Goal: Entertainment & Leisure: Consume media (video, audio)

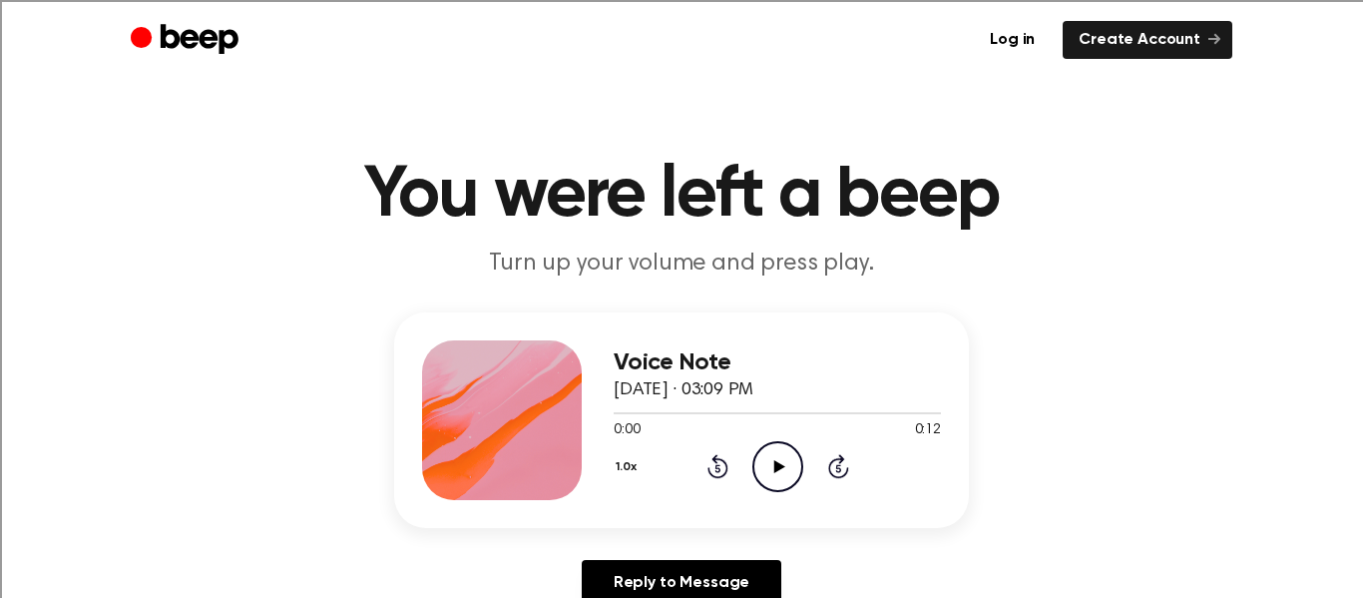
click at [785, 469] on icon "Play Audio" at bounding box center [777, 466] width 51 height 51
click at [779, 475] on icon "Play Audio" at bounding box center [777, 466] width 51 height 51
click at [778, 474] on icon "Play Audio" at bounding box center [777, 466] width 51 height 51
click at [788, 478] on icon "Play Audio" at bounding box center [777, 466] width 51 height 51
click at [776, 457] on icon "Play Audio" at bounding box center [777, 466] width 51 height 51
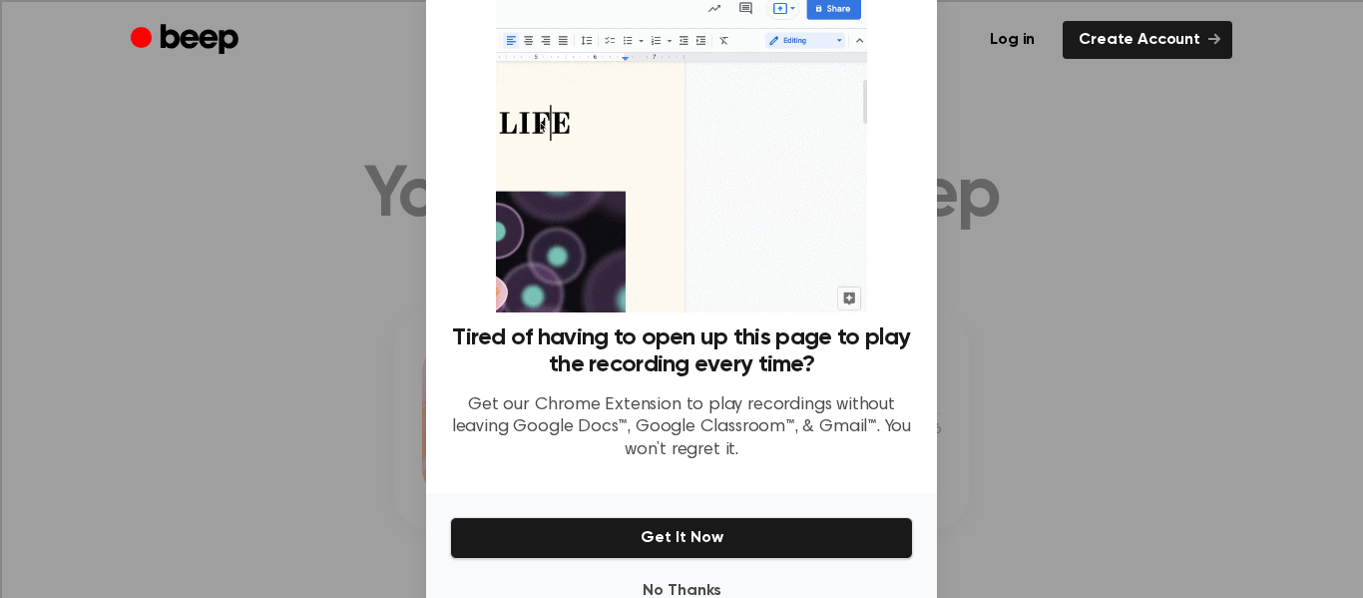
scroll to position [123, 0]
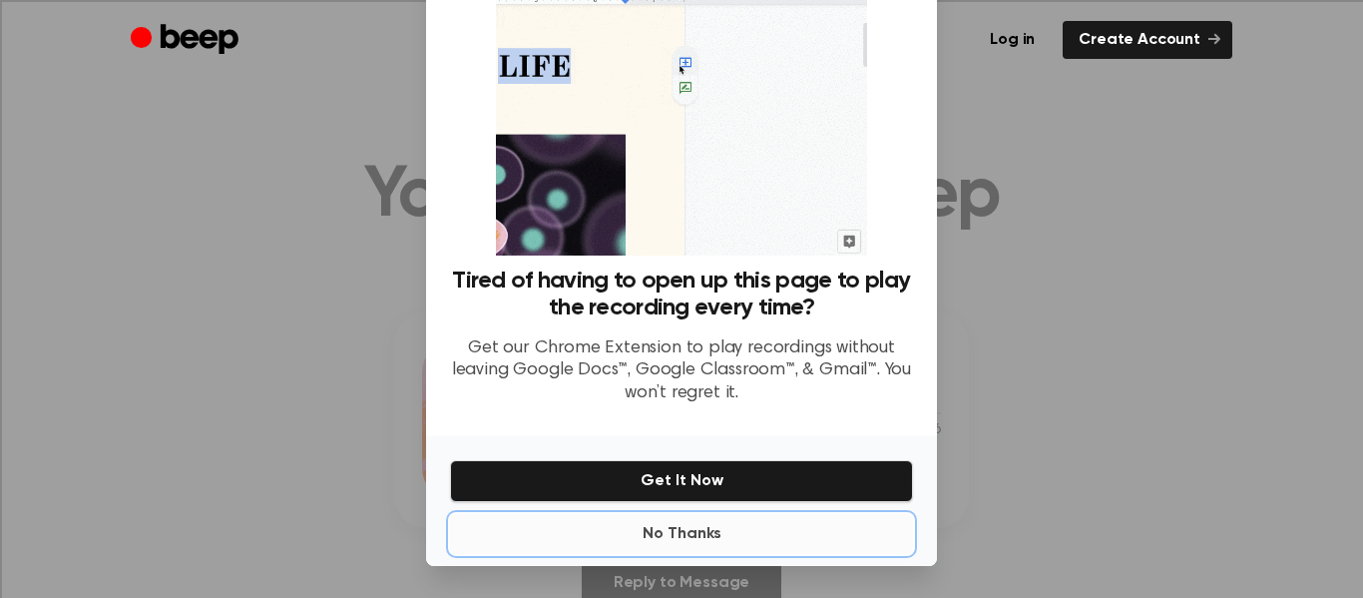
click at [710, 540] on button "No Thanks" at bounding box center [681, 534] width 463 height 40
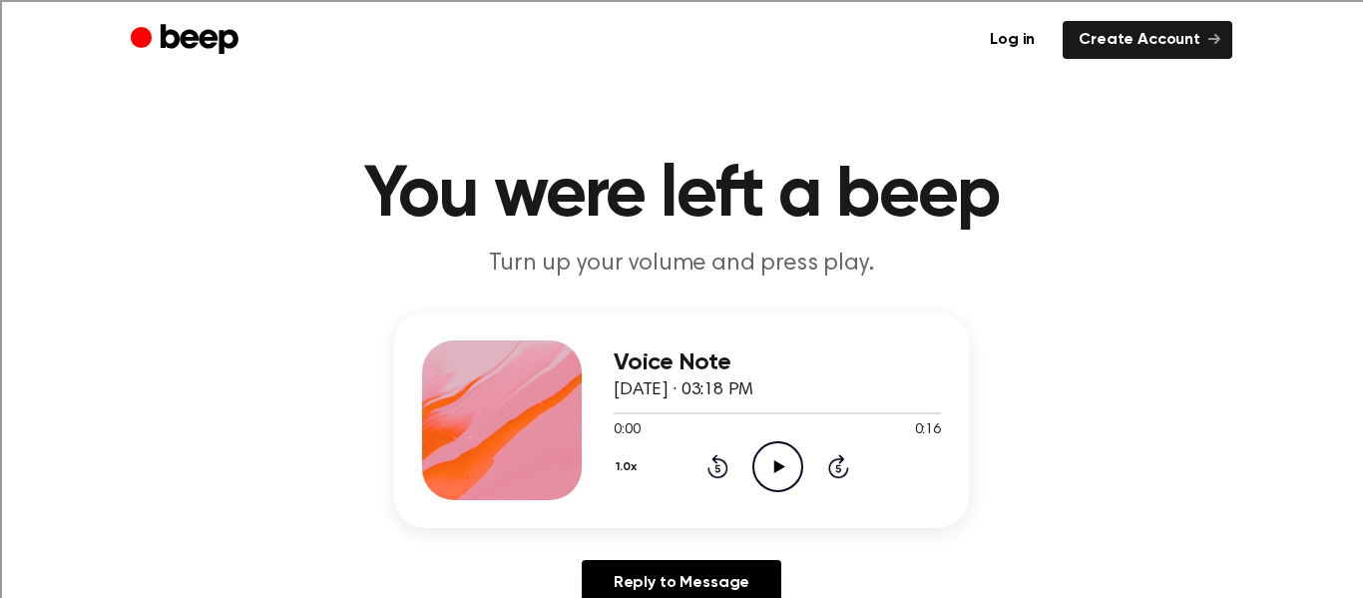
click at [774, 466] on icon at bounding box center [778, 466] width 11 height 13
click at [761, 465] on icon "Play Audio" at bounding box center [777, 466] width 51 height 51
click at [757, 479] on circle at bounding box center [777, 466] width 49 height 49
click at [797, 468] on icon "Play Audio" at bounding box center [777, 466] width 51 height 51
